Goal: Browse casually

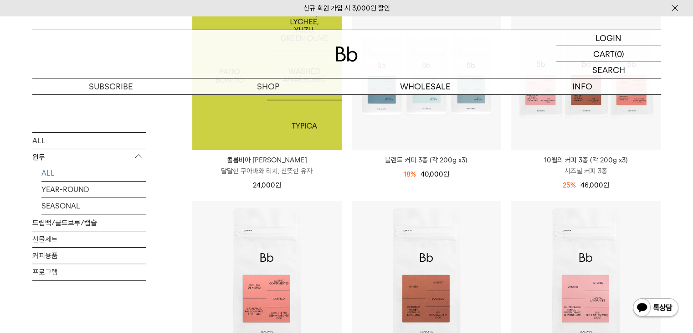
click at [292, 134] on img at bounding box center [266, 74] width 149 height 149
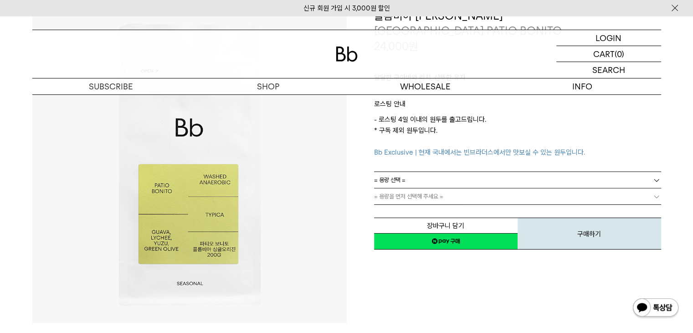
scroll to position [182, 0]
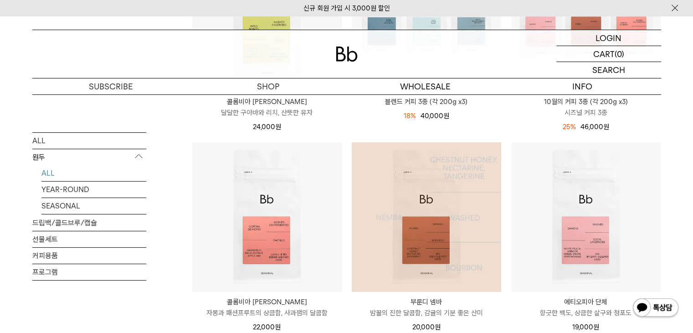
scroll to position [319, 0]
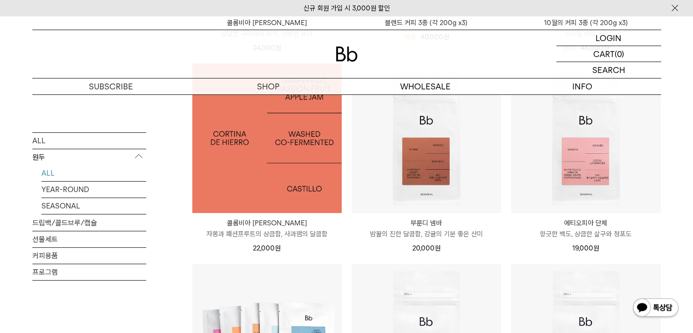
click at [309, 165] on img at bounding box center [266, 137] width 149 height 149
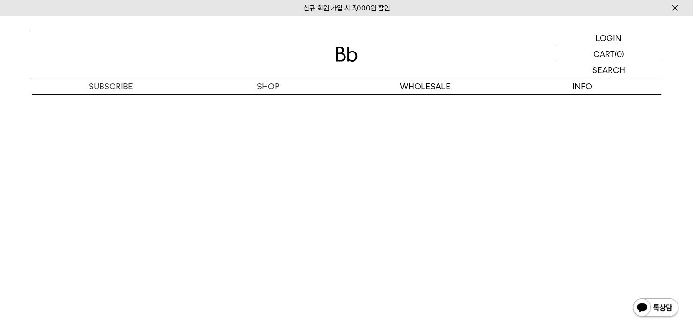
scroll to position [2005, 0]
